Goal: Task Accomplishment & Management: Manage account settings

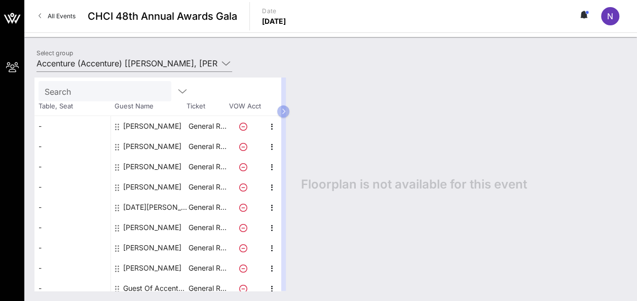
scroll to position [72, 0]
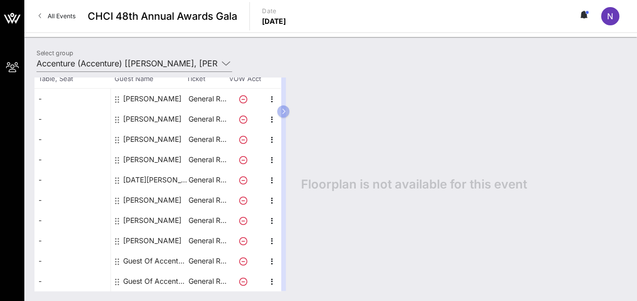
click at [582, 157] on div "Floorplan is not available for this event" at bounding box center [459, 185] width 336 height 214
click at [272, 260] on icon "button" at bounding box center [272, 262] width 12 height 12
click at [296, 265] on div "Edit" at bounding box center [297, 264] width 20 height 8
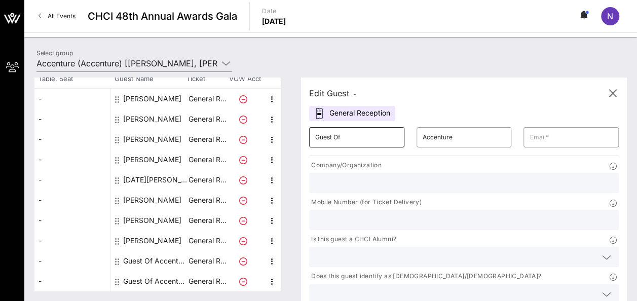
click at [360, 135] on input "Guest Of" at bounding box center [356, 137] width 83 height 16
drag, startPoint x: 360, startPoint y: 135, endPoint x: 229, endPoint y: 105, distance: 133.8
click at [229, 105] on div "Total Tickets 10 Total Assigned 8 Total Unassigned 2 Need Help? Search Table, S…" at bounding box center [330, 185] width 593 height 214
type input "[PERSON_NAME]"
drag, startPoint x: 438, startPoint y: 138, endPoint x: 365, endPoint y: 125, distance: 73.6
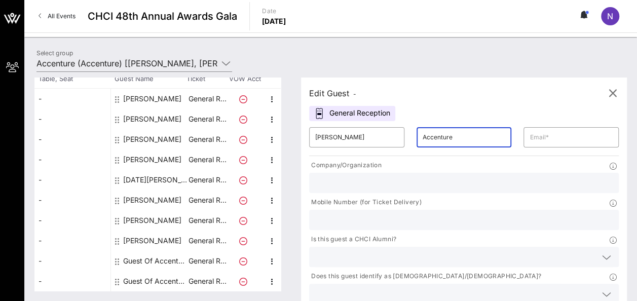
click at [365, 125] on div "​ [PERSON_NAME] ​ Accenture ​" at bounding box center [464, 137] width 322 height 32
type input "Dyson"
click at [361, 181] on input "text" at bounding box center [464, 182] width 298 height 13
type input "Accenture"
click at [602, 252] on icon at bounding box center [606, 258] width 9 height 12
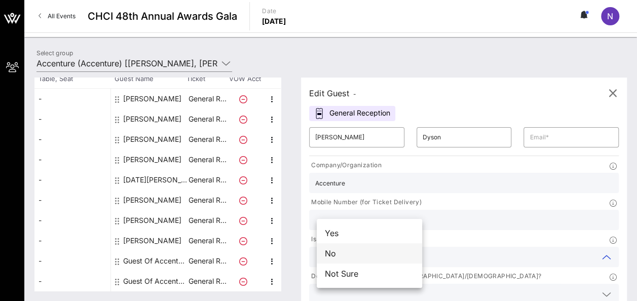
click at [373, 254] on div "No" at bounding box center [369, 253] width 105 height 20
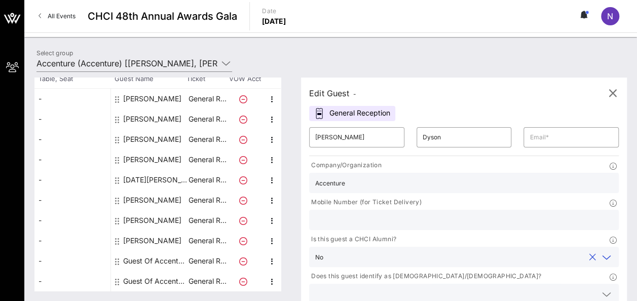
click at [518, 288] on input "text" at bounding box center [455, 294] width 281 height 13
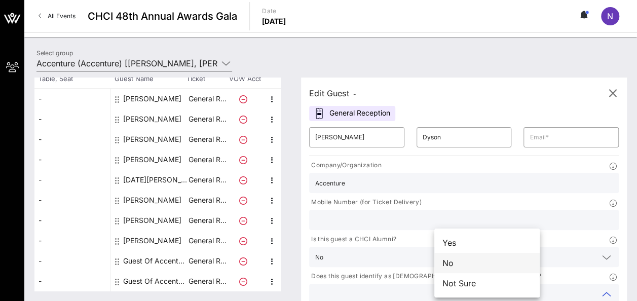
click at [475, 259] on div "No" at bounding box center [487, 263] width 105 height 20
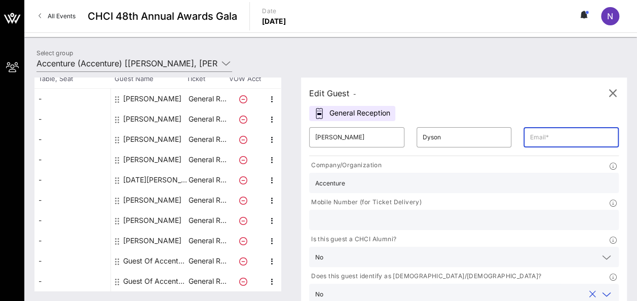
click at [530, 137] on input "text" at bounding box center [571, 137] width 83 height 16
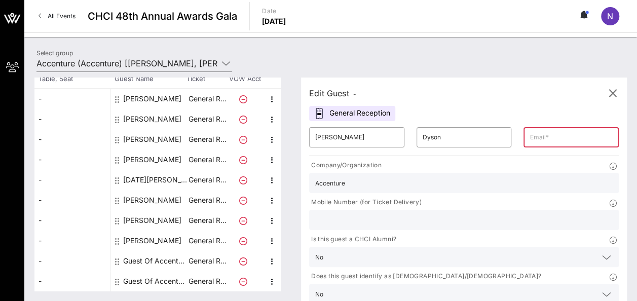
click at [530, 137] on input "text" at bounding box center [571, 137] width 83 height 16
paste input "[PERSON_NAME][EMAIL_ADDRESS][PERSON_NAME][DOMAIN_NAME]"
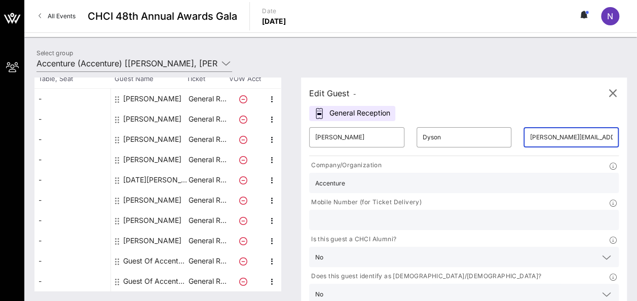
scroll to position [0, 34]
type input "[PERSON_NAME][EMAIL_ADDRESS][PERSON_NAME][DOMAIN_NAME]"
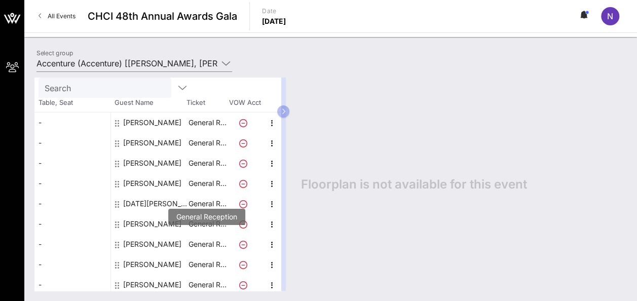
scroll to position [0, 0]
